Goal: Task Accomplishment & Management: Complete application form

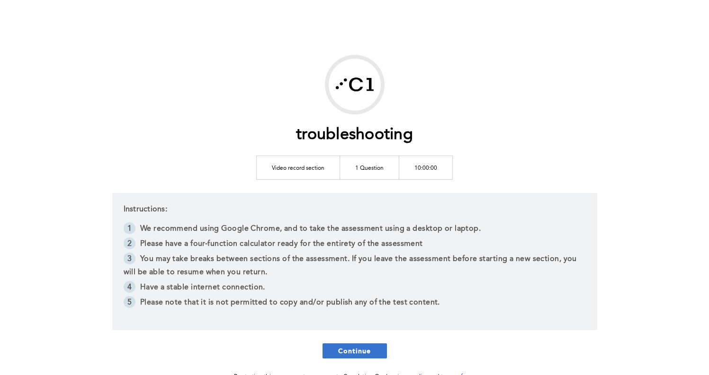
click at [369, 347] on span "Continue" at bounding box center [354, 351] width 33 height 9
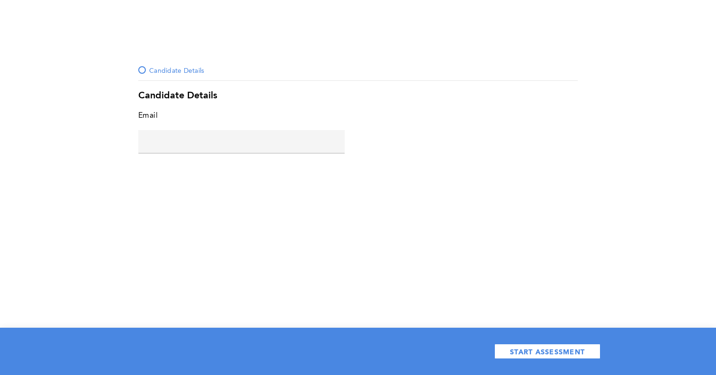
click at [250, 143] on input "text" at bounding box center [241, 141] width 206 height 23
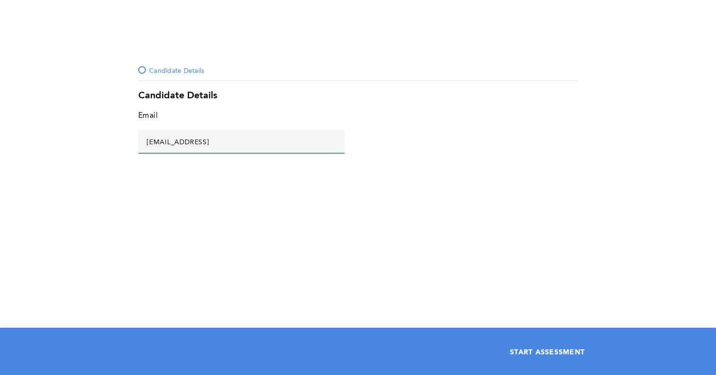
type input "asd@asd.asd"
click at [546, 347] on span "START ASSESSMENT" at bounding box center [547, 351] width 75 height 9
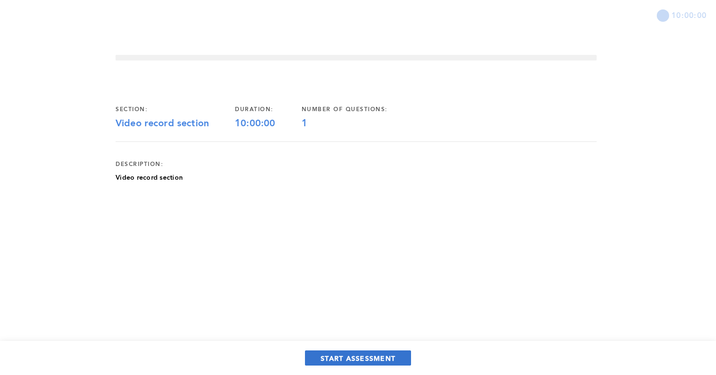
click at [356, 361] on span "START ASSESSMENT" at bounding box center [357, 358] width 75 height 9
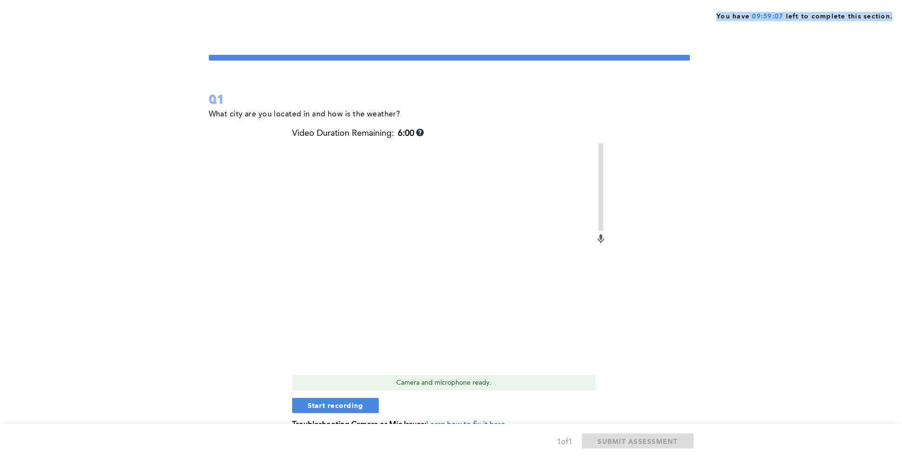
drag, startPoint x: 711, startPoint y: 18, endPoint x: 908, endPoint y: 18, distance: 197.4
click at [715, 18] on html "Upload Status x You have 09:59:07 left to complete this section. Q1 What city a…" at bounding box center [451, 253] width 902 height 506
click at [715, 58] on div "You have 09:59:07 left to complete this section. Q1 What city are you located i…" at bounding box center [451, 253] width 902 height 506
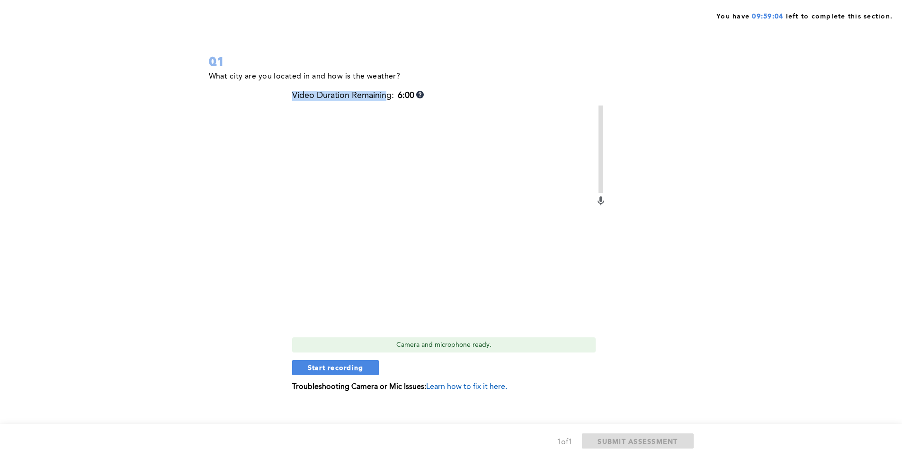
drag, startPoint x: 287, startPoint y: 96, endPoint x: 390, endPoint y: 95, distance: 102.7
click at [390, 95] on div "What city are you located in and how is the weather? Video Duration Remaining: …" at bounding box center [449, 238] width 481 height 336
click at [390, 95] on div "Video Duration Remaining: 6:00" at bounding box center [358, 96] width 132 height 10
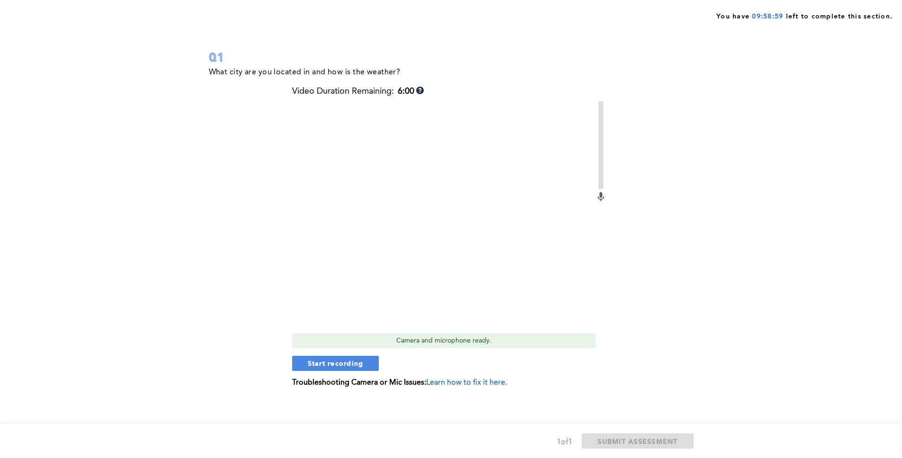
scroll to position [47, 0]
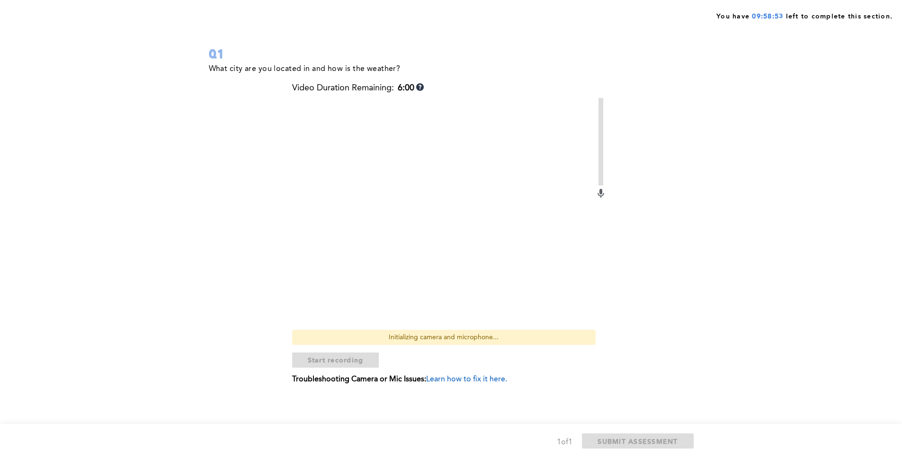
scroll to position [47, 0]
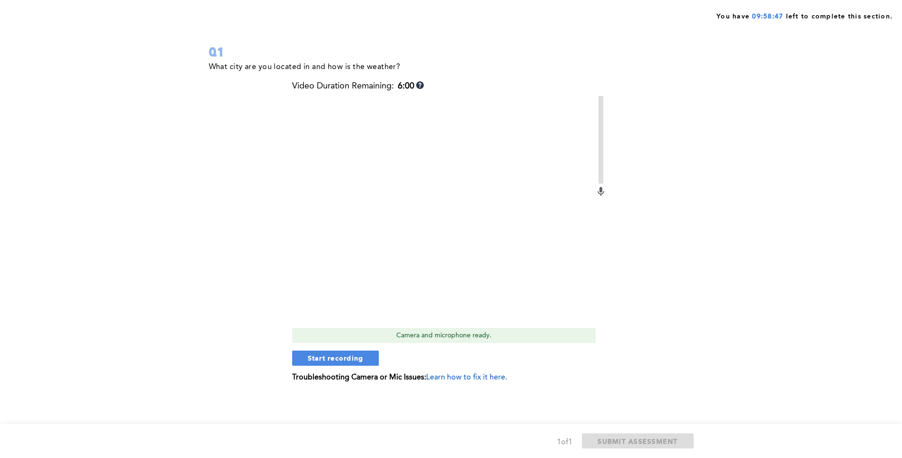
click at [439, 335] on div "Camera and microphone ready." at bounding box center [443, 335] width 303 height 15
click at [440, 337] on div "Camera and microphone ready." at bounding box center [443, 335] width 303 height 15
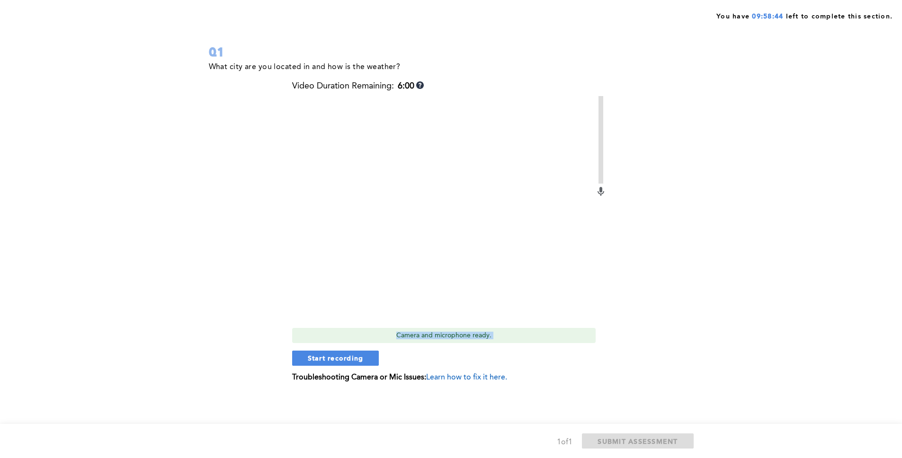
click at [440, 337] on div "Camera and microphone ready." at bounding box center [443, 335] width 303 height 15
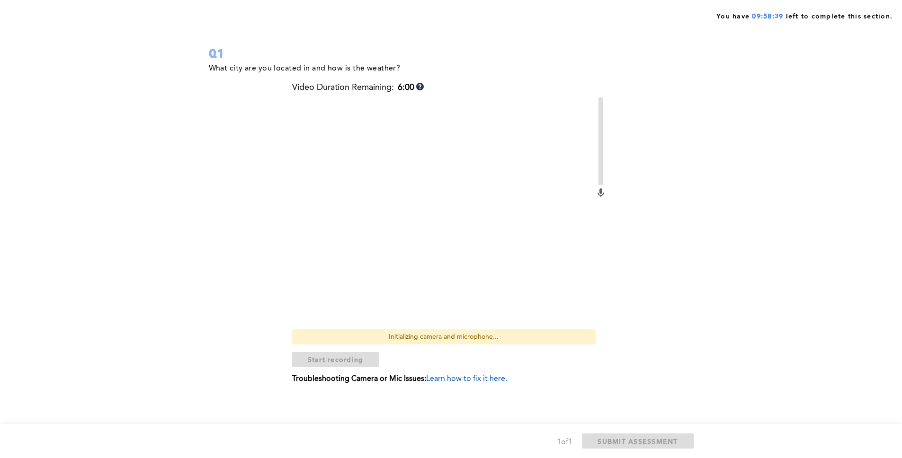
scroll to position [47, 0]
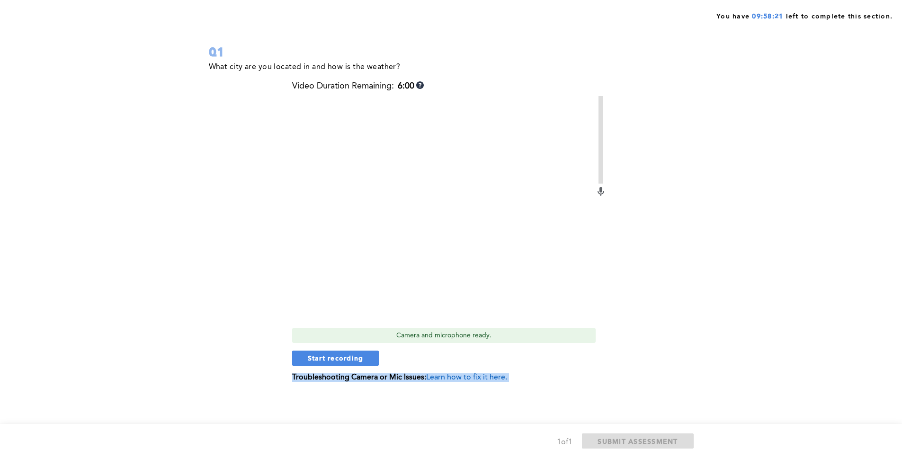
drag, startPoint x: 254, startPoint y: 375, endPoint x: 301, endPoint y: 373, distance: 46.5
click at [301, 373] on div "What city are you located in and how is the weather? Video Duration Remaining: …" at bounding box center [449, 229] width 481 height 336
click at [301, 373] on div "Video Duration Remaining: 6:00 Camera and microphone ready. Start recording Tro…" at bounding box center [449, 235] width 314 height 308
click at [482, 381] on span "Learn how to fix it here." at bounding box center [466, 378] width 81 height 8
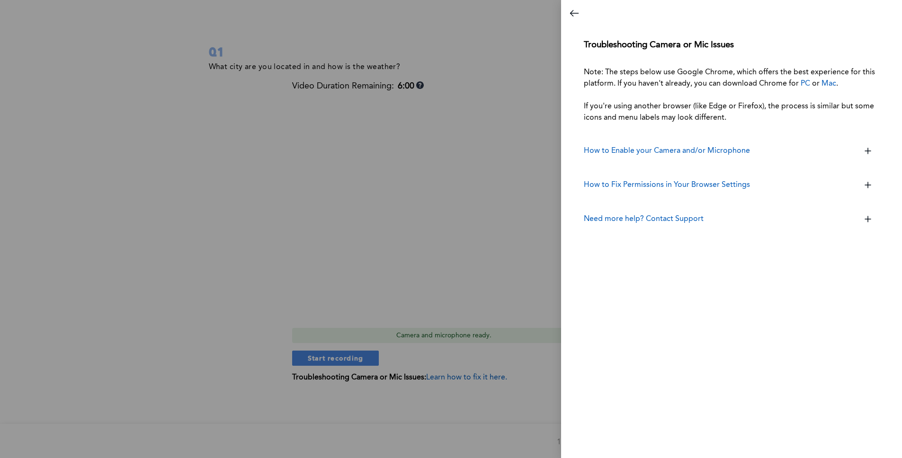
click at [499, 360] on div at bounding box center [451, 229] width 902 height 458
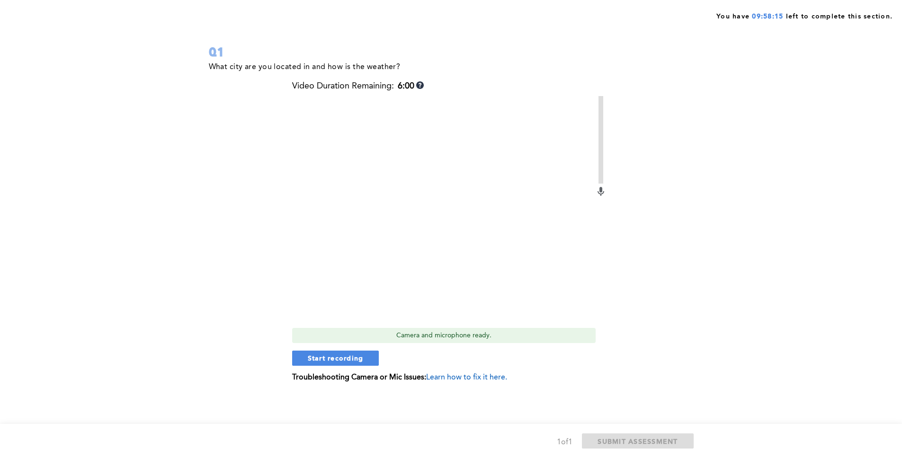
click at [484, 378] on span "Learn how to fix it here." at bounding box center [466, 378] width 81 height 8
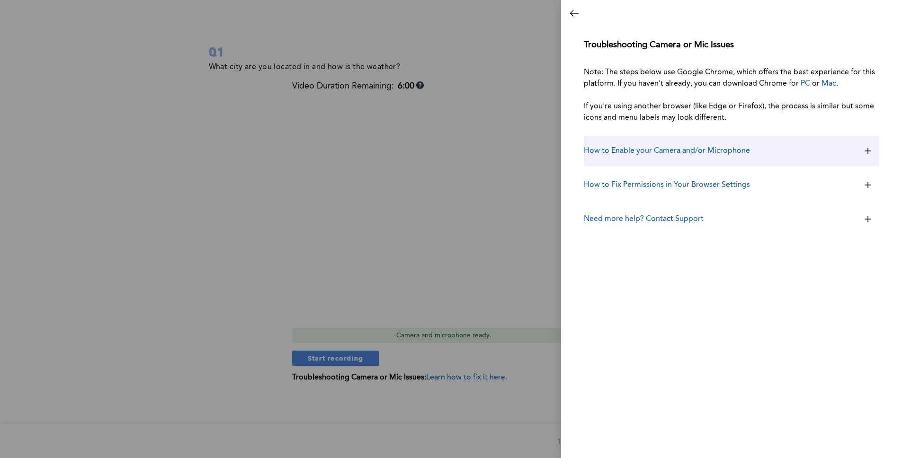
click at [678, 158] on div "How to Enable your Camera and/or Microphone" at bounding box center [731, 151] width 295 height 30
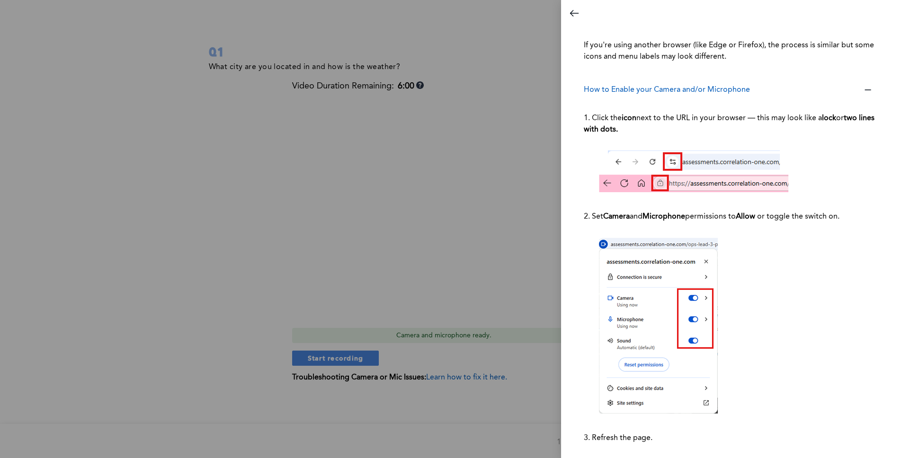
scroll to position [55, 0]
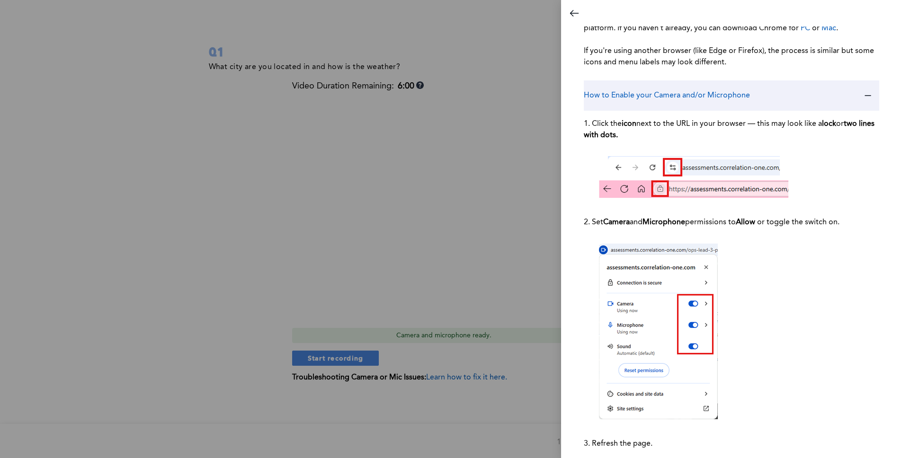
click at [710, 100] on h3 "How to Enable your Camera and/or Microphone" at bounding box center [667, 95] width 166 height 11
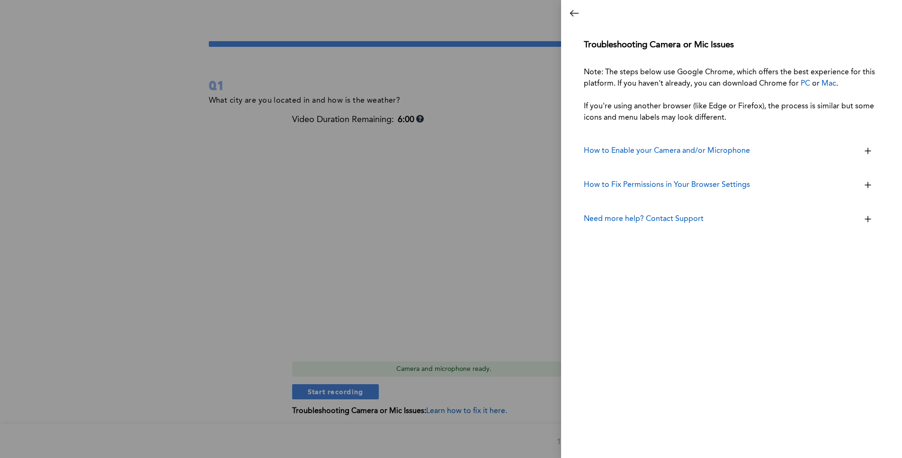
scroll to position [9, 0]
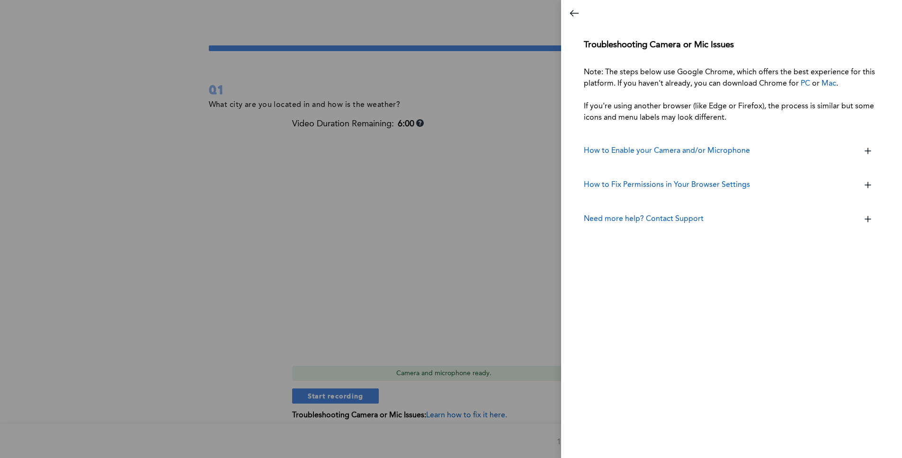
click at [806, 86] on link "PC" at bounding box center [804, 84] width 9 height 8
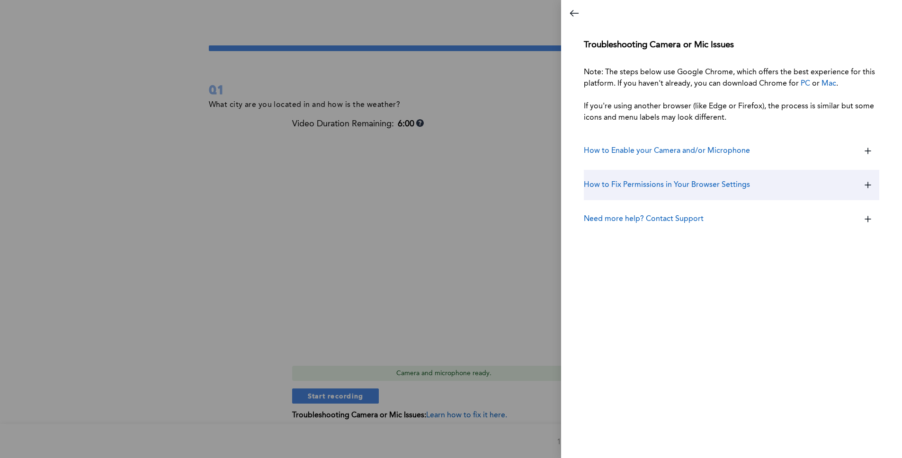
click at [671, 193] on div "How to Fix Permissions in Your Browser Settings" at bounding box center [731, 185] width 295 height 30
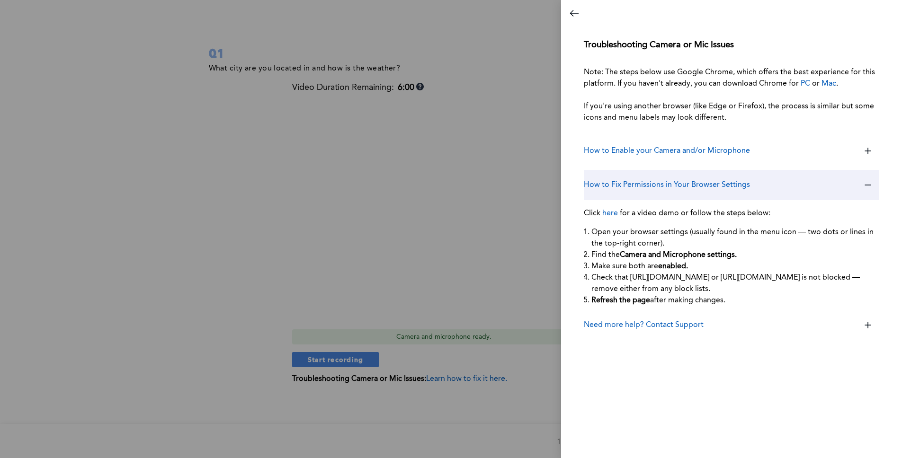
scroll to position [47, 0]
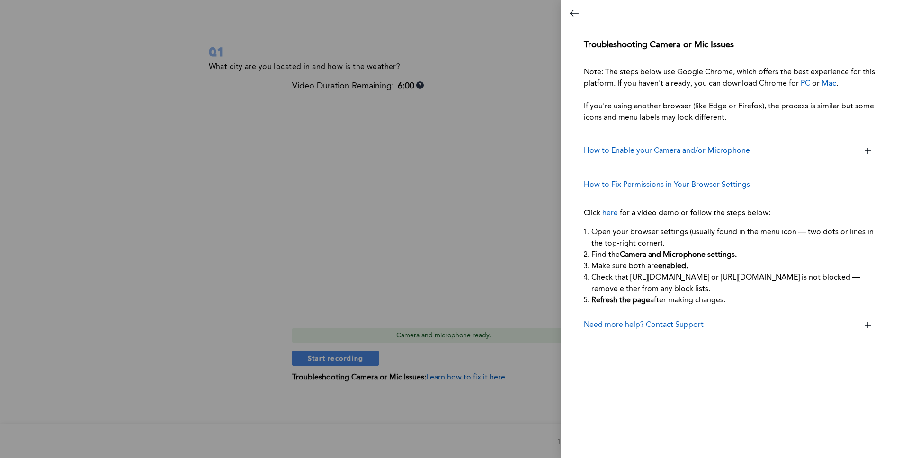
click at [614, 214] on link "here" at bounding box center [610, 214] width 16 height 8
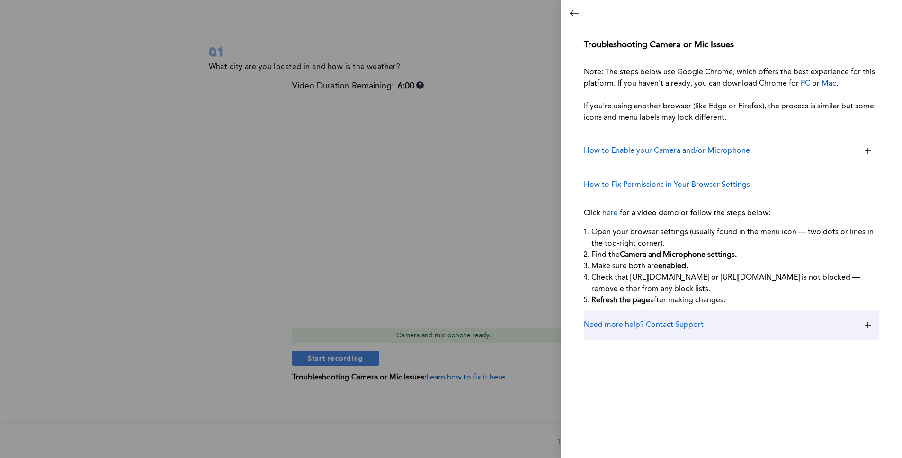
click at [736, 329] on div "Need more help? Contact Support" at bounding box center [731, 325] width 295 height 30
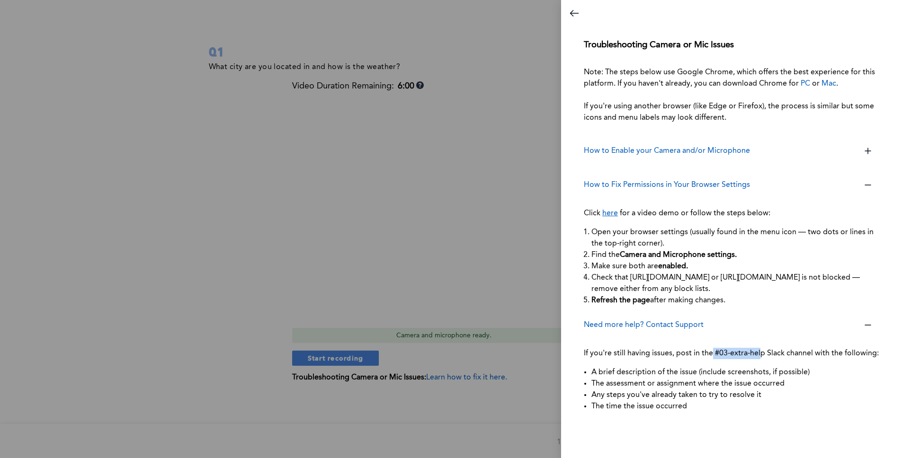
drag, startPoint x: 712, startPoint y: 354, endPoint x: 761, endPoint y: 352, distance: 48.8
click at [761, 352] on p "If you're still having issues, post in the #03-extra-help Slack channel with th…" at bounding box center [731, 353] width 295 height 27
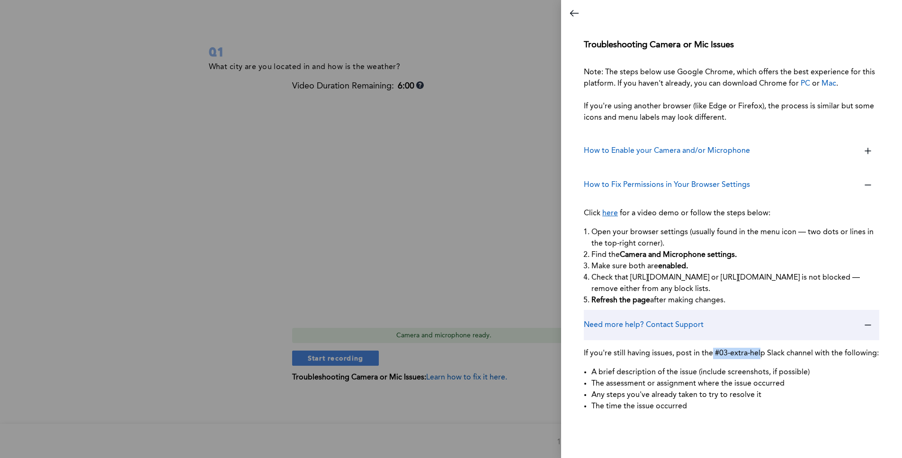
click at [743, 329] on div "Need more help? Contact Support" at bounding box center [731, 325] width 295 height 30
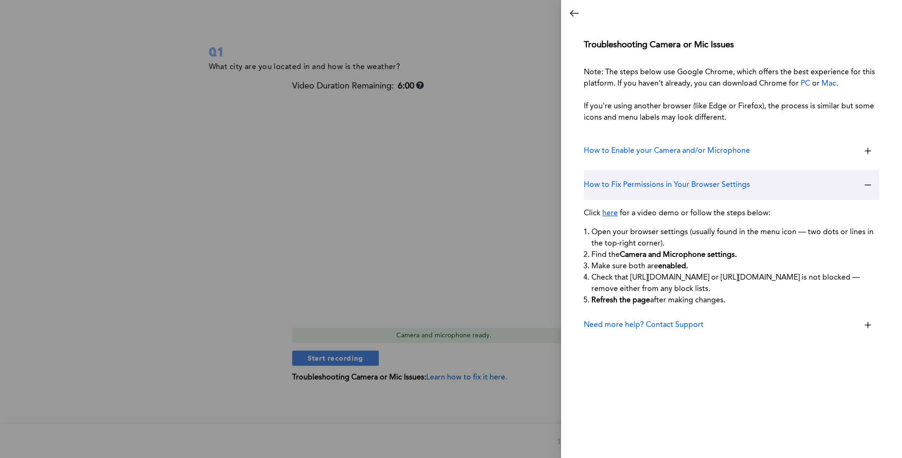
click at [736, 189] on h3 "How to Fix Permissions in Your Browser Settings" at bounding box center [667, 184] width 166 height 11
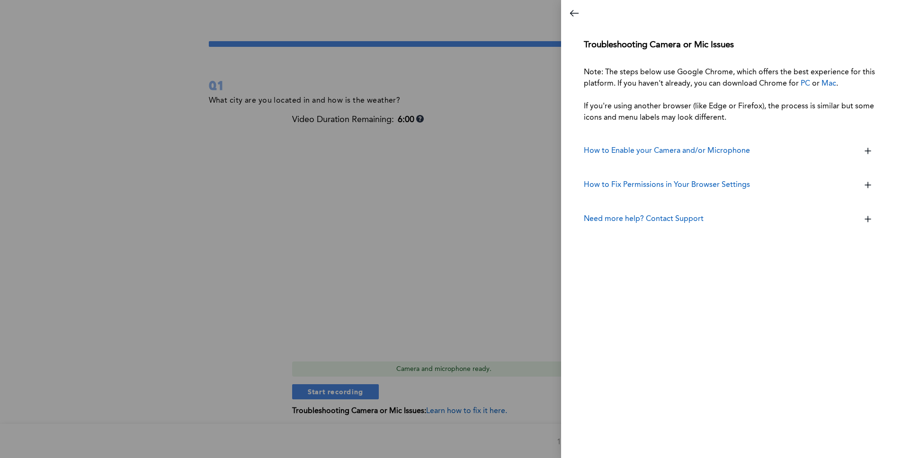
scroll to position [0, 0]
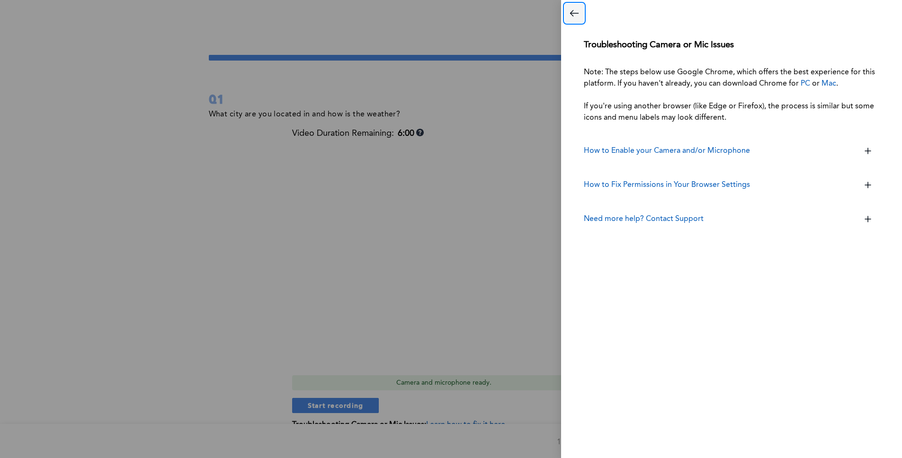
click at [574, 17] on icon "Close dialog" at bounding box center [574, 13] width 11 height 11
